Goal: Task Accomplishment & Management: Manage account settings

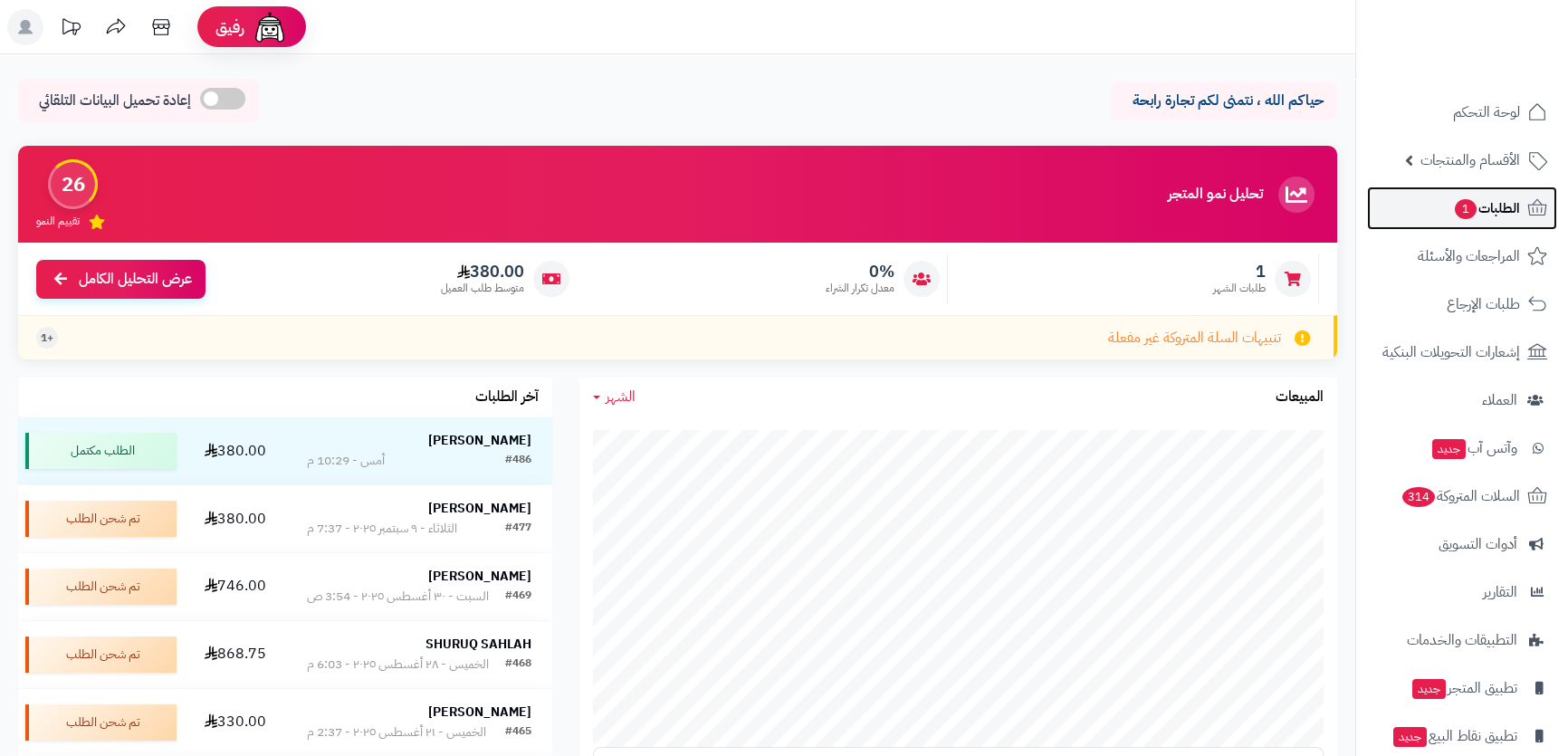
click at [1481, 207] on span "الطلبات 1" at bounding box center [1487, 208] width 67 height 25
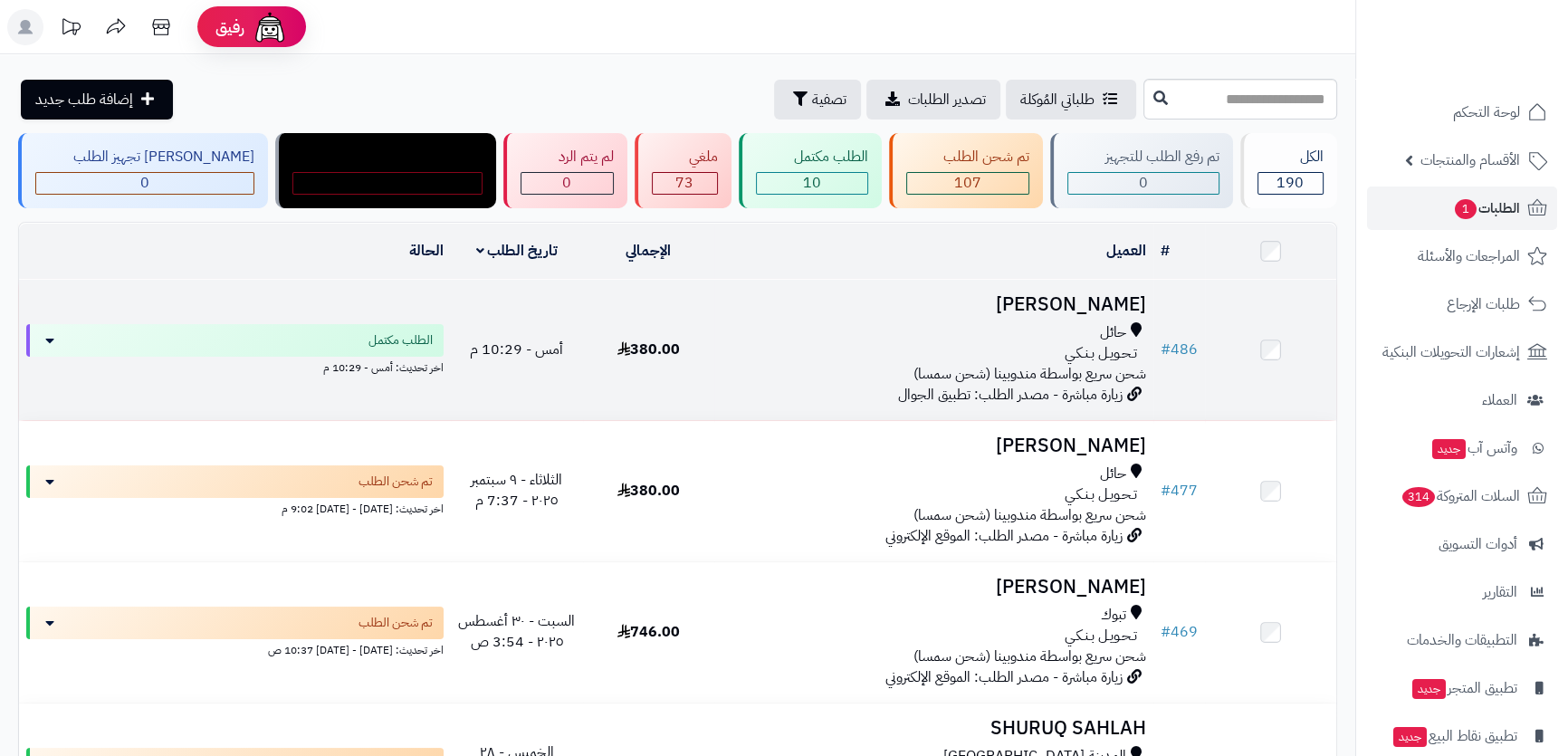
click at [1105, 301] on h3 "[PERSON_NAME]" at bounding box center [933, 305] width 424 height 21
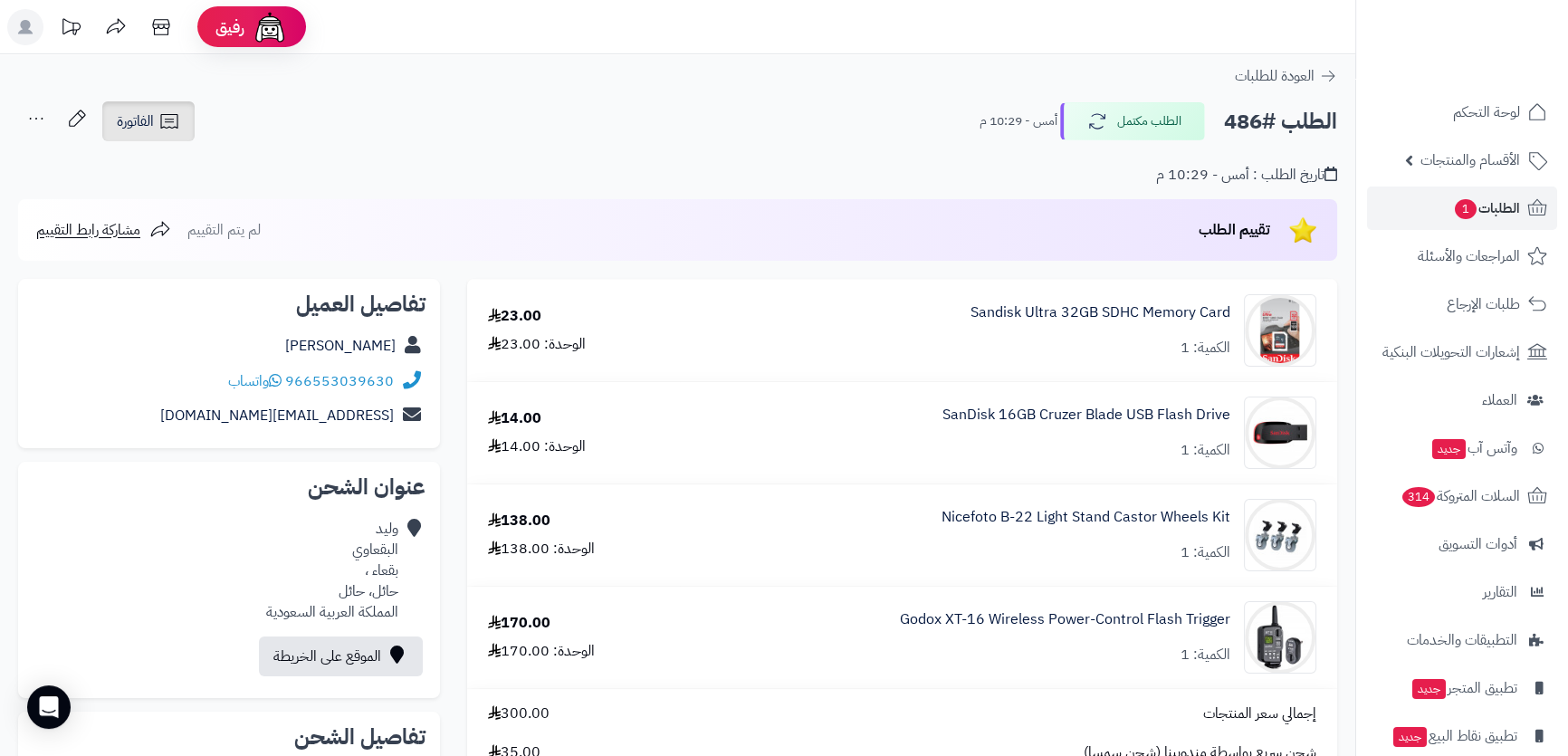
click at [145, 124] on span "الفاتورة" at bounding box center [135, 121] width 37 height 22
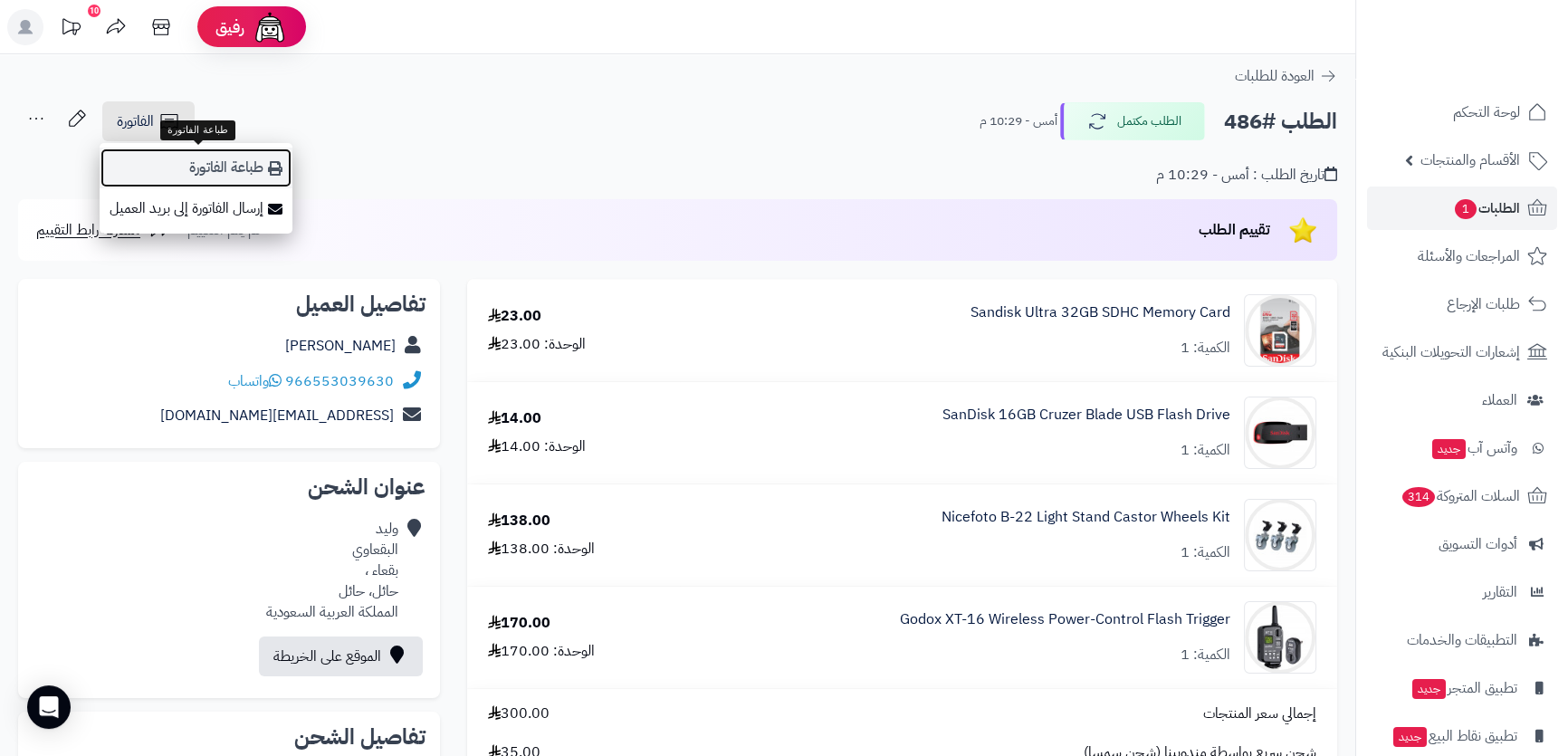
click at [215, 172] on link "طباعة الفاتورة" at bounding box center [195, 168] width 193 height 41
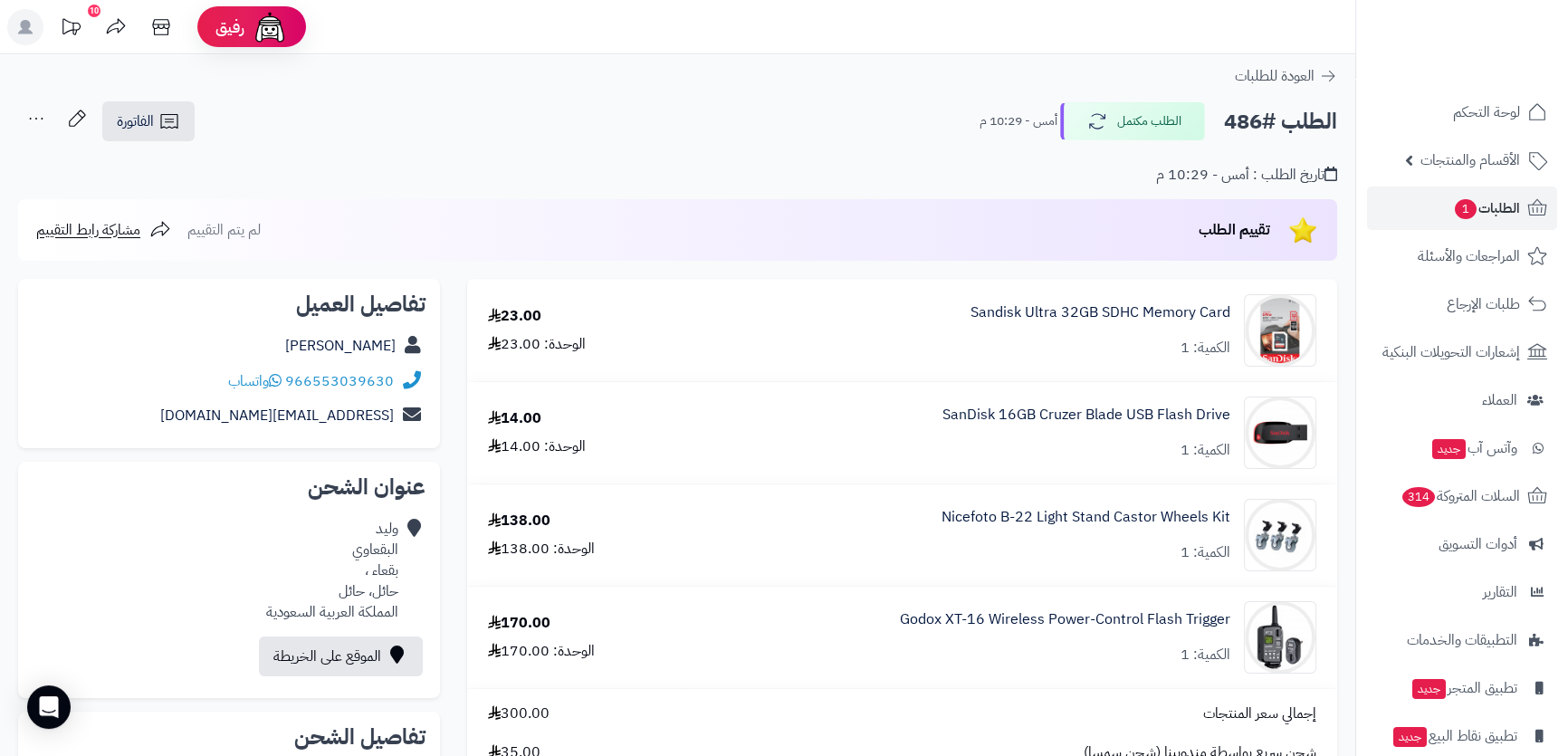
scroll to position [81, 0]
